Goal: Information Seeking & Learning: Learn about a topic

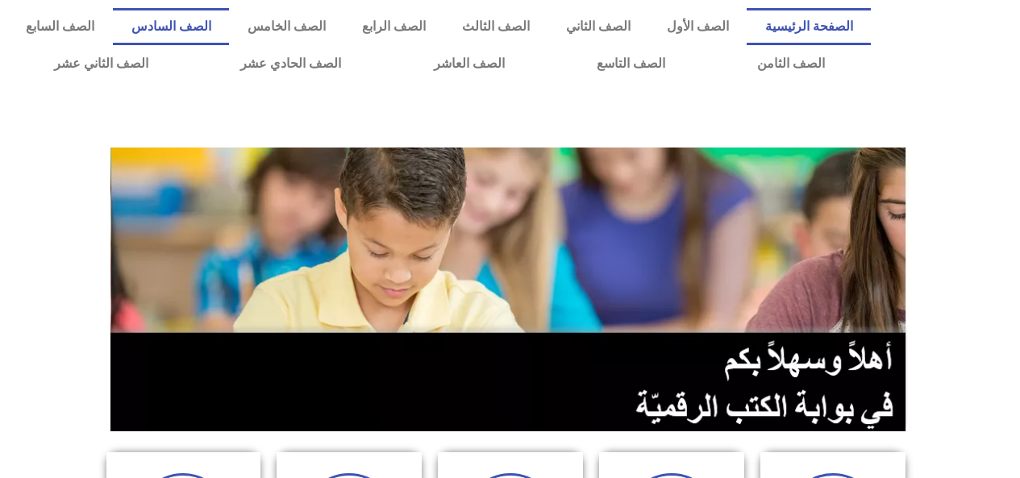
click at [229, 31] on link "الصف السادس" at bounding box center [171, 26] width 116 height 37
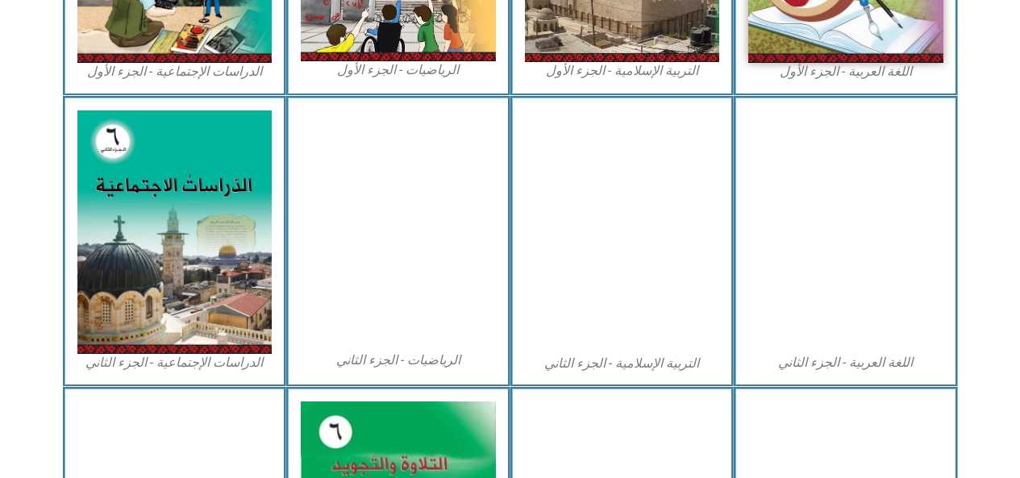
scroll to position [704, 0]
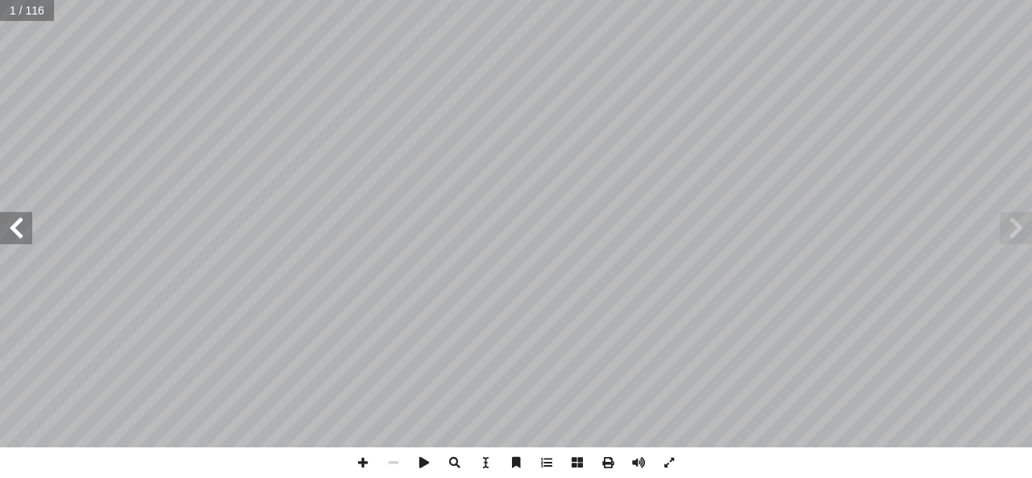
click at [19, 219] on span at bounding box center [16, 228] width 32 height 32
click at [15, 218] on span at bounding box center [16, 228] width 32 height 32
click at [19, 223] on span at bounding box center [16, 228] width 32 height 32
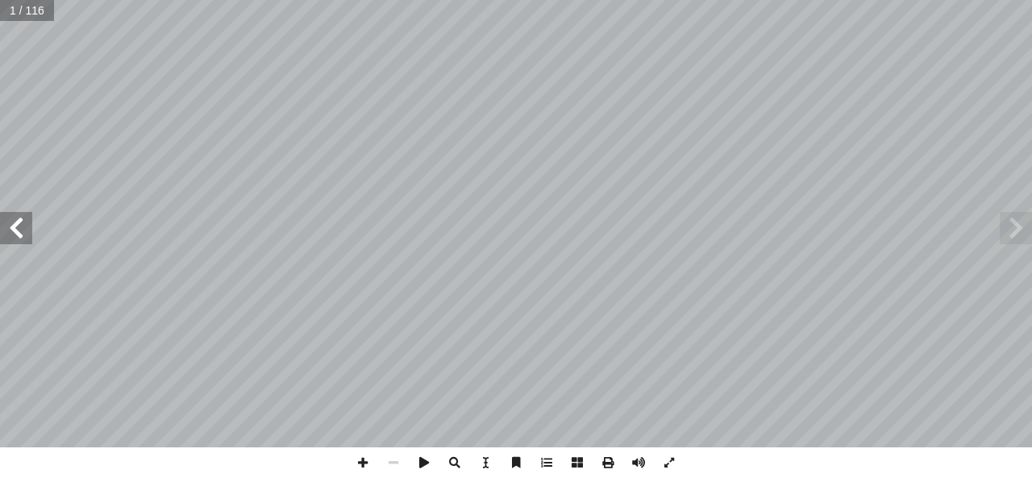
click at [19, 223] on span at bounding box center [16, 228] width 32 height 32
click at [11, 226] on span at bounding box center [16, 228] width 32 height 32
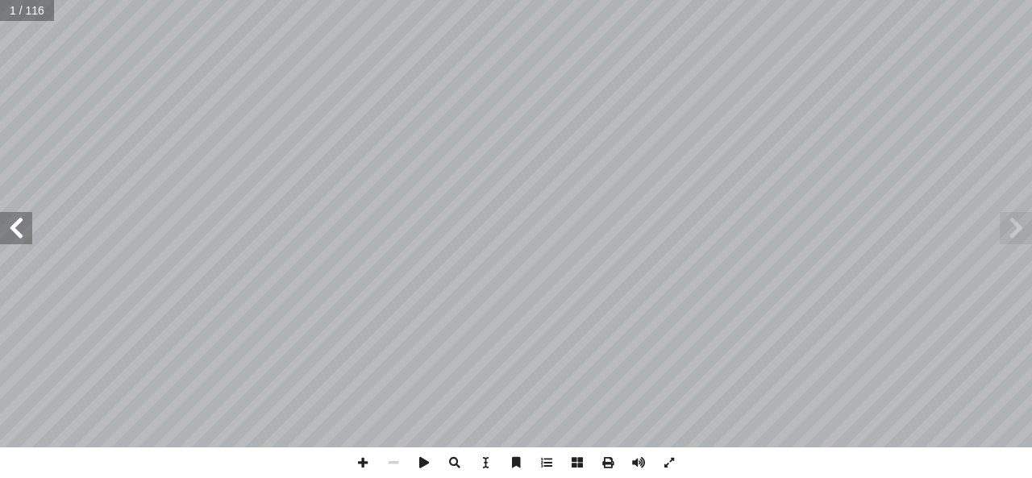
click at [11, 226] on span at bounding box center [16, 228] width 32 height 32
click at [15, 222] on span at bounding box center [16, 228] width 32 height 32
click at [16, 226] on span at bounding box center [16, 228] width 32 height 32
click at [24, 228] on span at bounding box center [16, 228] width 32 height 32
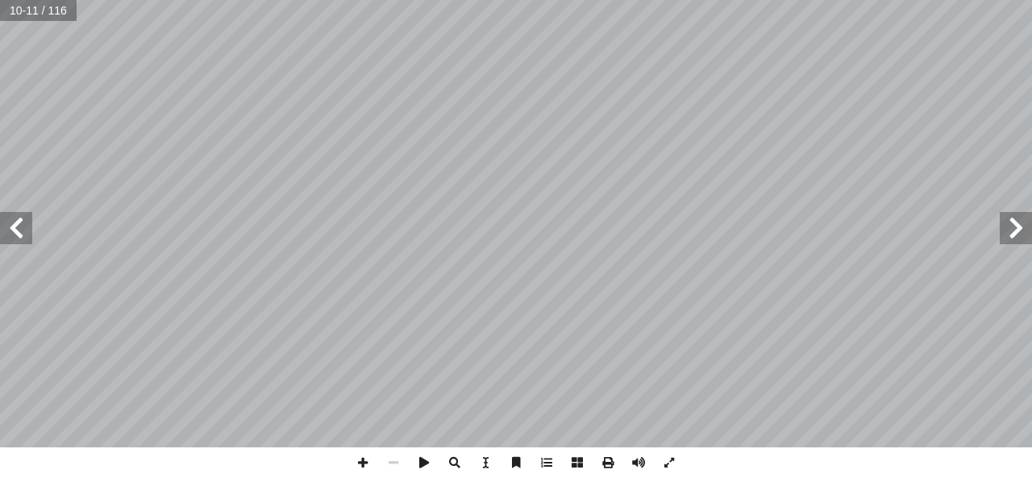
click at [24, 228] on span at bounding box center [16, 228] width 32 height 32
click at [20, 226] on span at bounding box center [16, 228] width 32 height 32
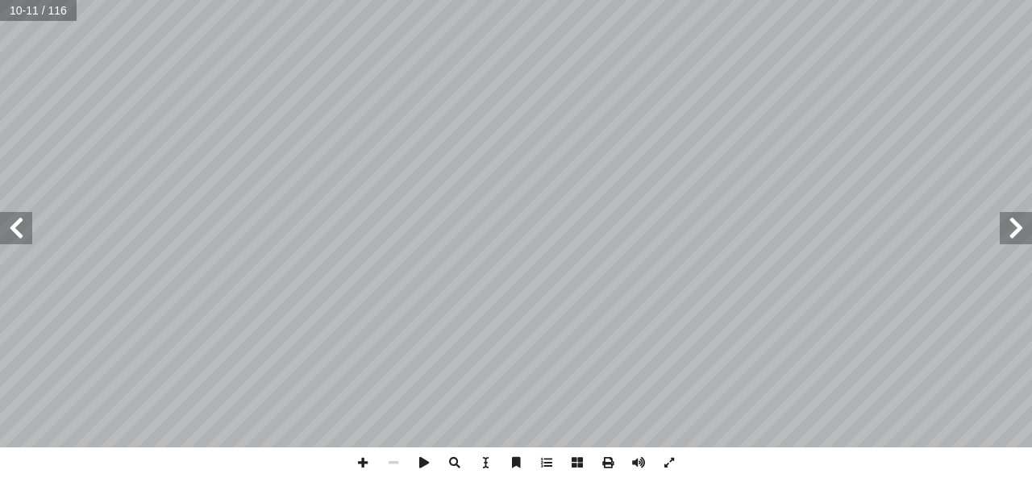
click at [15, 226] on span at bounding box center [16, 228] width 32 height 32
click at [13, 226] on span at bounding box center [16, 228] width 32 height 32
click at [19, 230] on span at bounding box center [16, 228] width 32 height 32
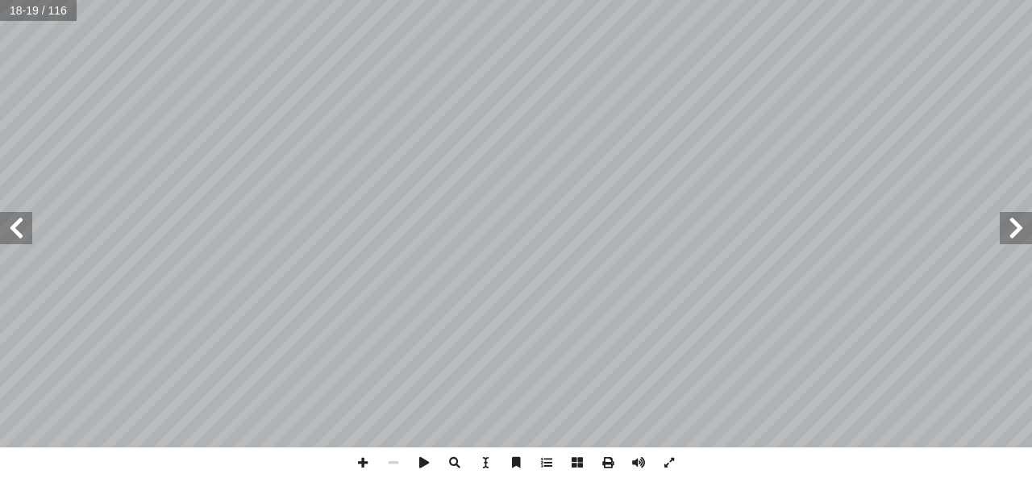
click at [19, 230] on span at bounding box center [16, 228] width 32 height 32
click at [15, 230] on span at bounding box center [16, 228] width 32 height 32
click at [10, 234] on span at bounding box center [16, 228] width 32 height 32
click at [20, 229] on span at bounding box center [16, 228] width 32 height 32
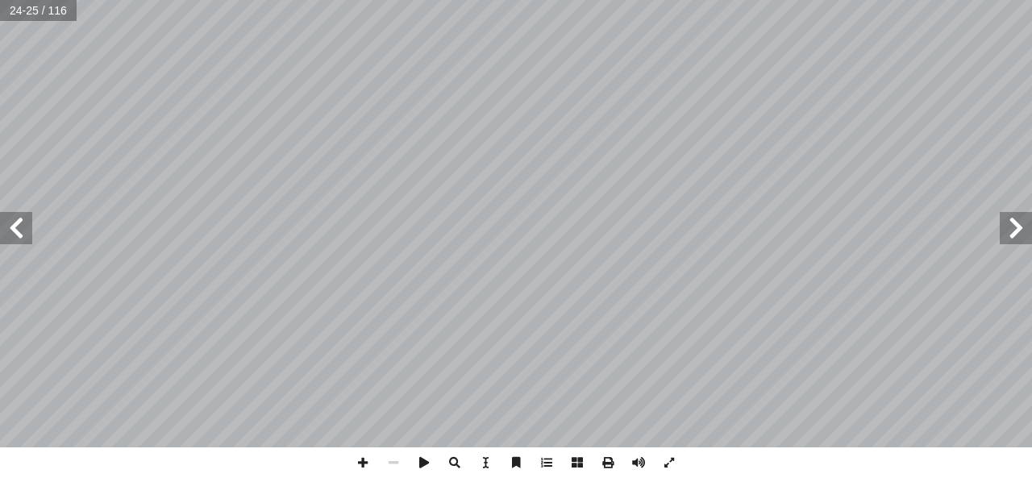
click at [15, 226] on span at bounding box center [16, 228] width 32 height 32
click at [24, 226] on span at bounding box center [16, 228] width 32 height 32
click at [23, 225] on span at bounding box center [16, 228] width 32 height 32
click at [1021, 231] on span at bounding box center [1015, 228] width 32 height 32
